Goal: Information Seeking & Learning: Learn about a topic

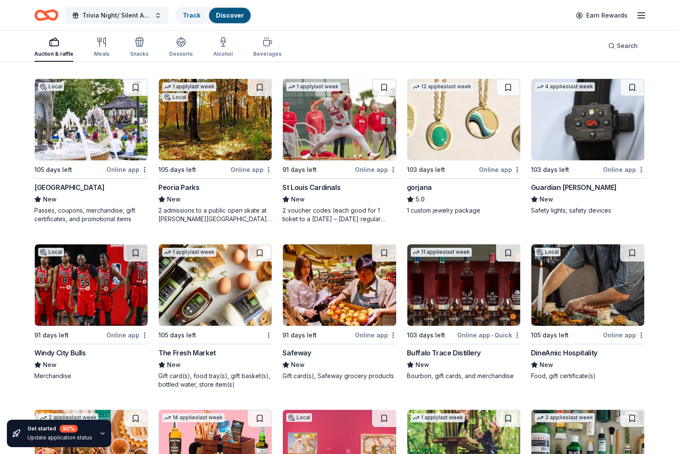
scroll to position [1879, 0]
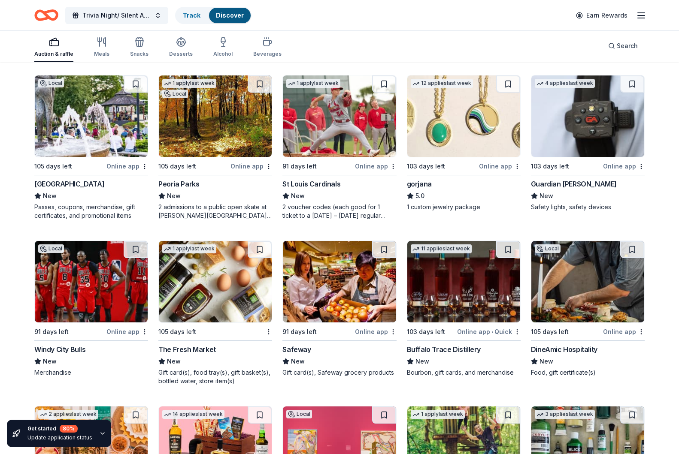
click at [339, 182] on div "St Louis Cardinals" at bounding box center [339, 184] width 114 height 10
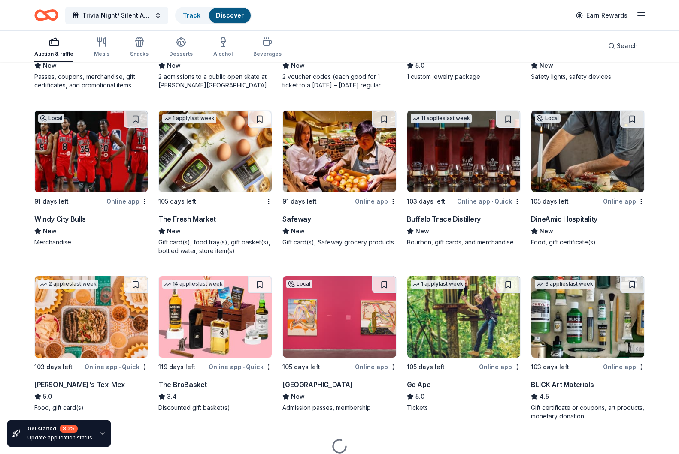
scroll to position [2010, 0]
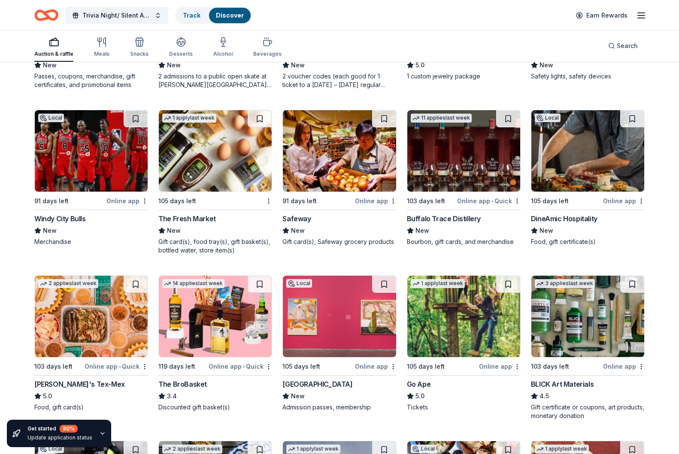
click at [597, 172] on img at bounding box center [587, 151] width 113 height 82
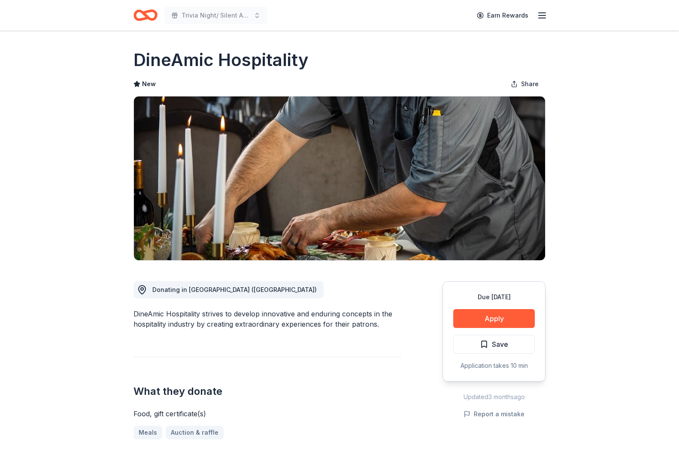
drag, startPoint x: 317, startPoint y: 60, endPoint x: 135, endPoint y: 61, distance: 182.4
click at [135, 61] on div "DineAmic Hospitality" at bounding box center [339, 60] width 412 height 24
drag, startPoint x: 139, startPoint y: 60, endPoint x: 297, endPoint y: 64, distance: 157.6
click at [297, 64] on h1 "DineAmic Hospitality" at bounding box center [220, 60] width 175 height 24
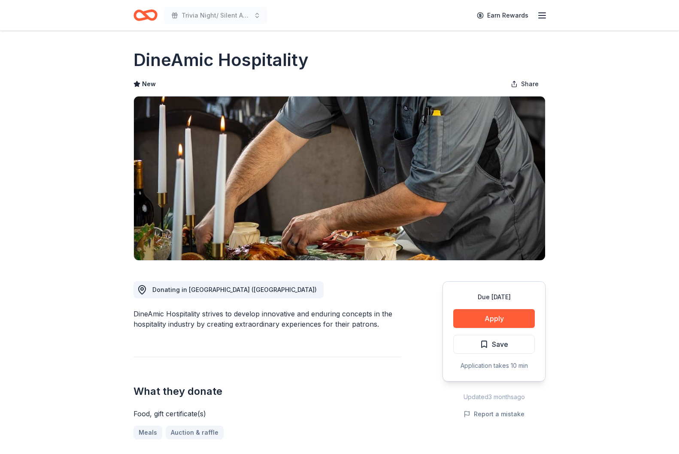
click at [297, 64] on h1 "DineAmic Hospitality" at bounding box center [220, 60] width 175 height 24
